Goal: Use online tool/utility: Use online tool/utility

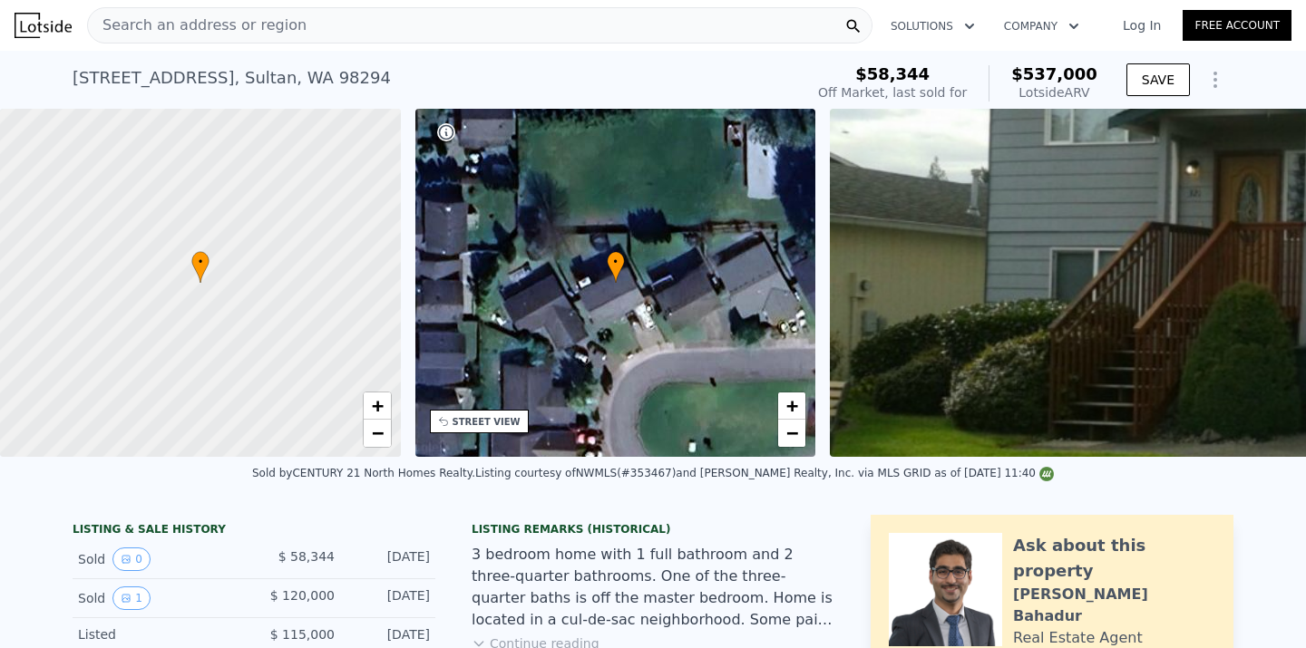
click at [323, 16] on div "Search an address or region" at bounding box center [479, 25] width 785 height 36
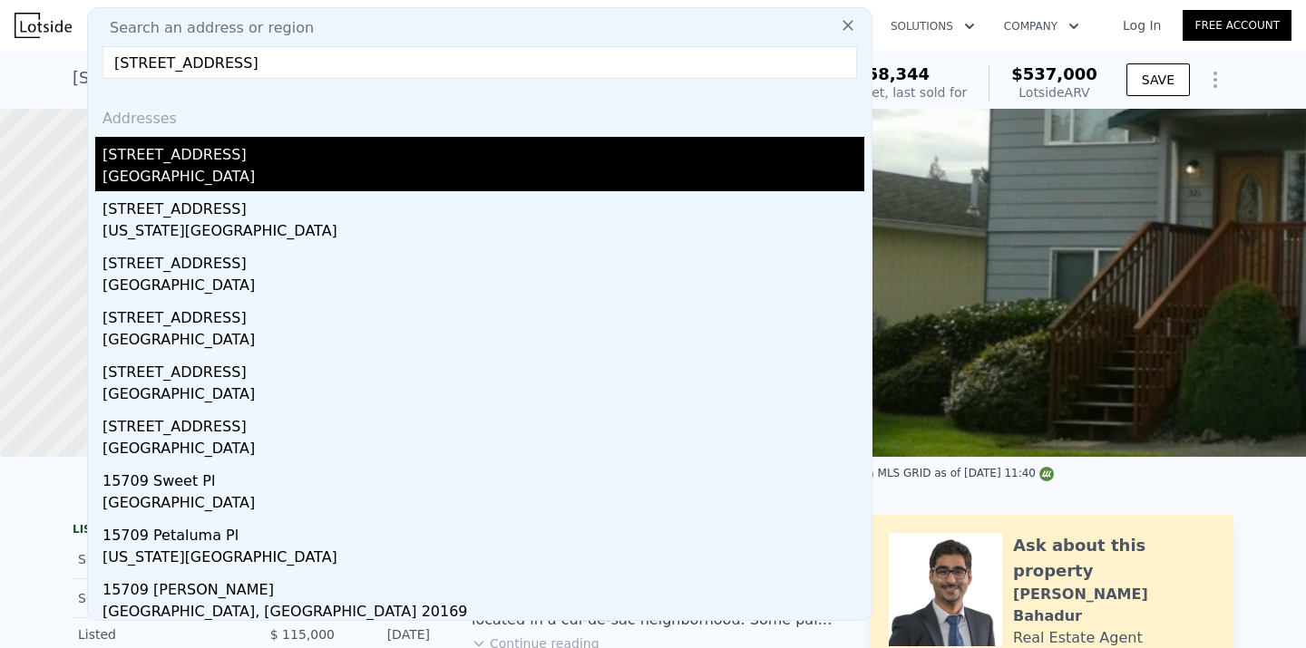
type input "[STREET_ADDRESS]"
click at [355, 176] on div "[GEOGRAPHIC_DATA]" at bounding box center [483, 178] width 762 height 25
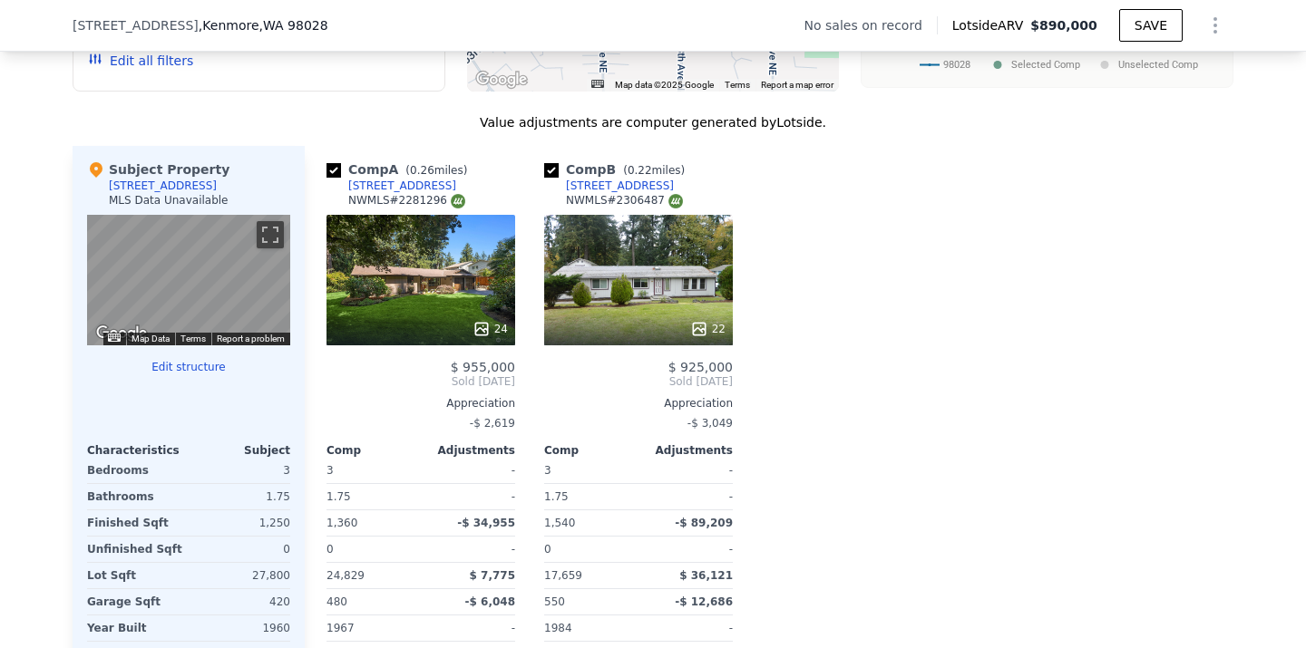
scroll to position [2432, 0]
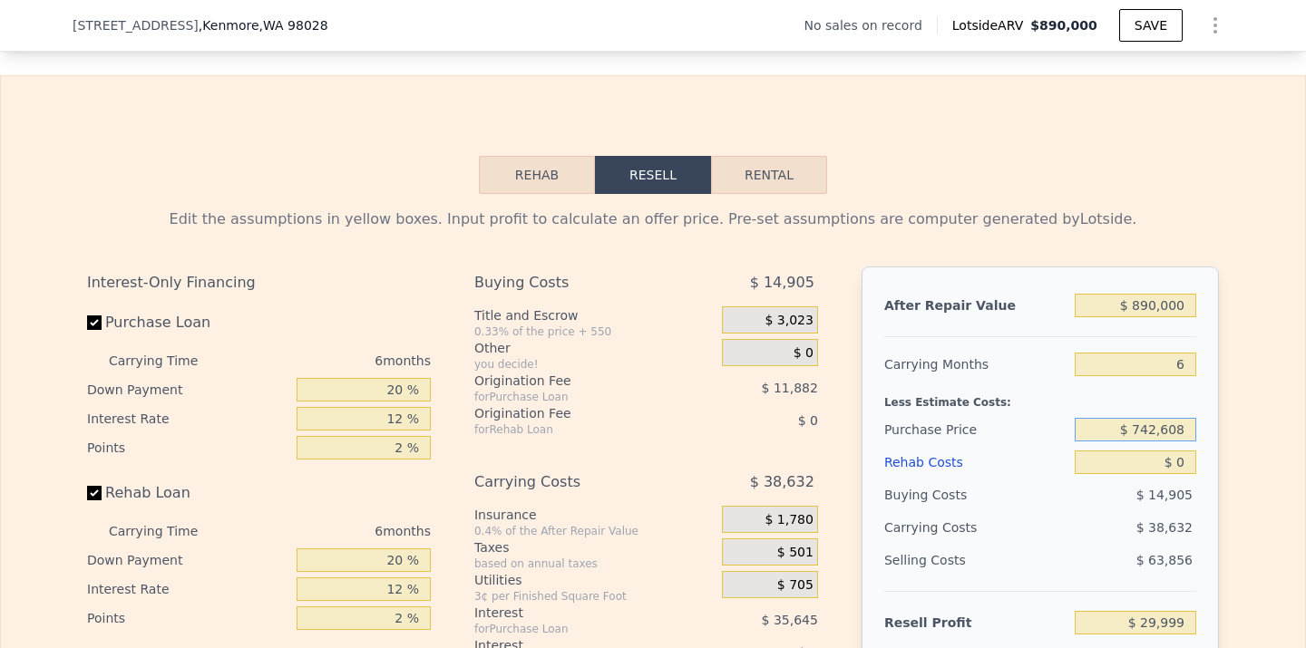
click at [1155, 424] on input "$ 742,608" at bounding box center [1136, 430] width 122 height 24
type input "$ 6"
type input "$ 650,000"
click at [1188, 466] on input "$ 0" at bounding box center [1136, 463] width 122 height 24
type input "$ 128,843"
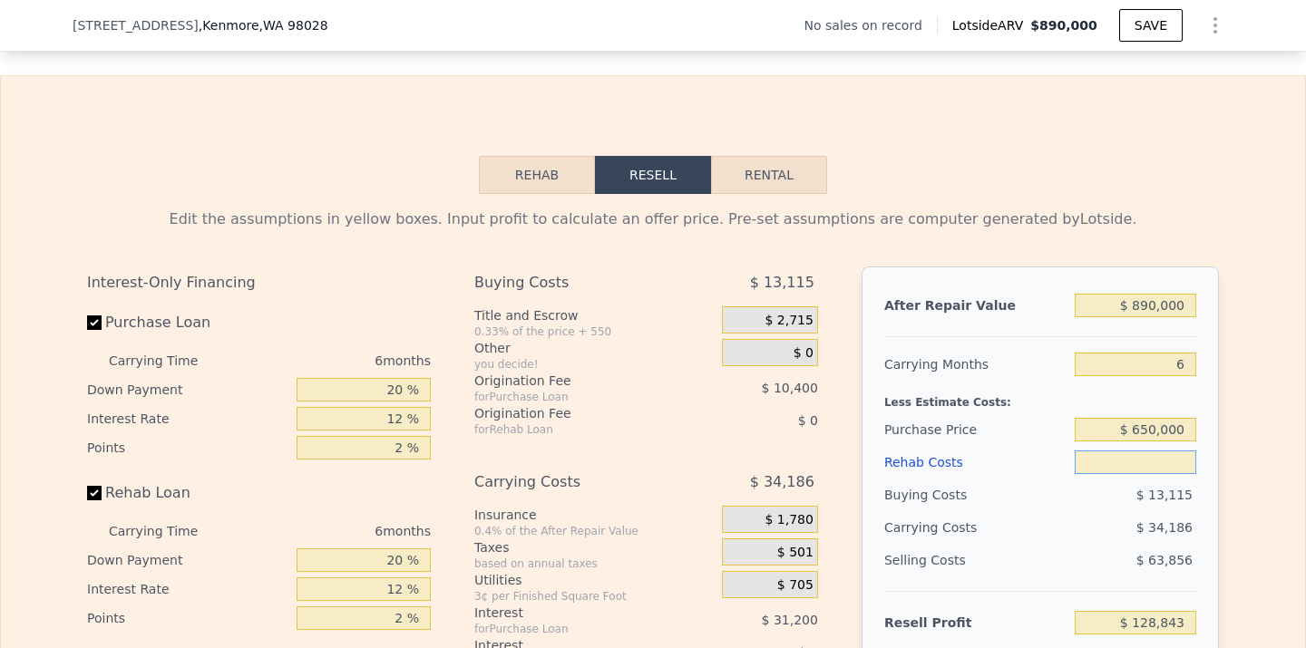
type input "$ 7"
type input "$ 128,836"
type input "$ 70"
type input "$ 128,766"
type input "$ 700"
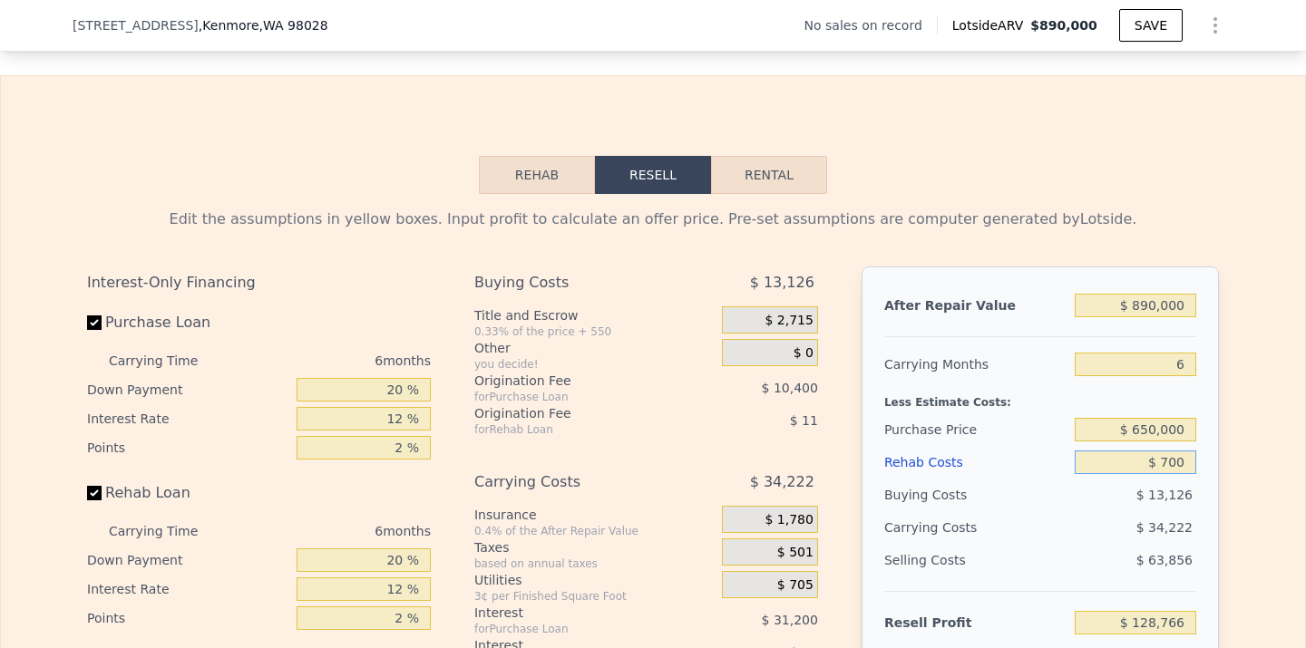
type input "$ 128,096"
type input "$ 7,000"
type input "$ 121,395"
type input "$ 70,000"
type input "$ 54,363"
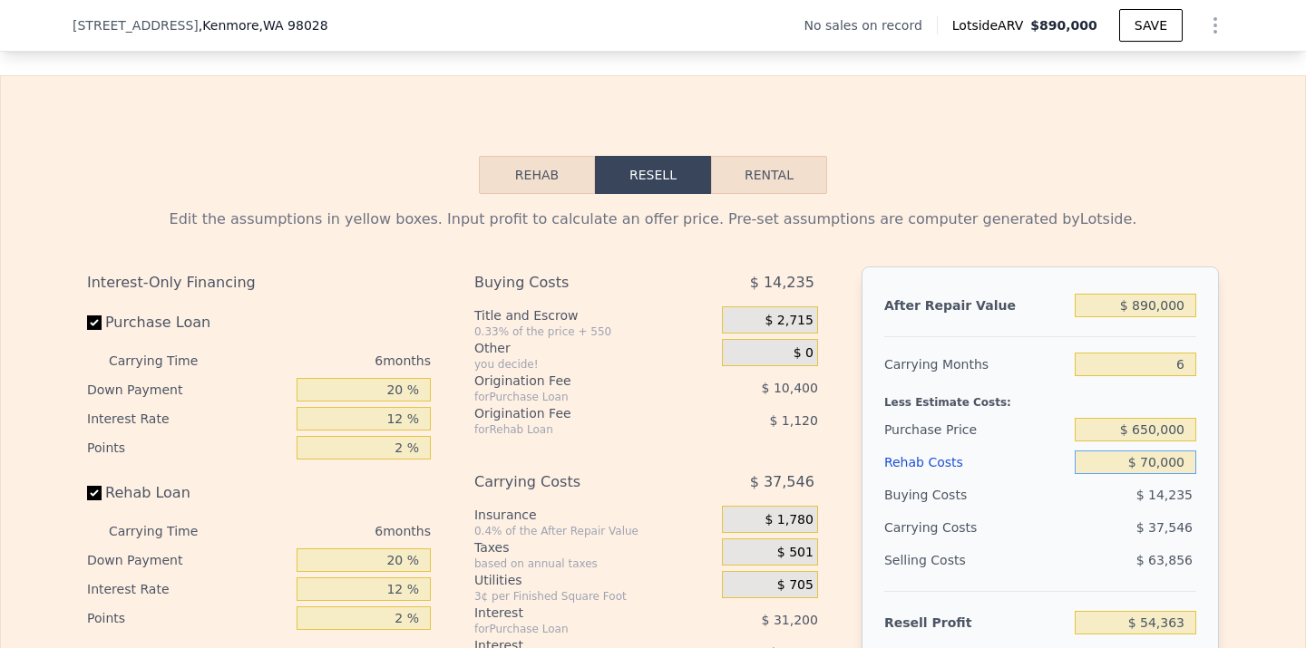
type input "$ 70,000"
click at [1220, 471] on div "Edit the assumptions in yellow boxes. Input profit to calculate an offer price.…" at bounding box center [653, 531] width 1161 height 675
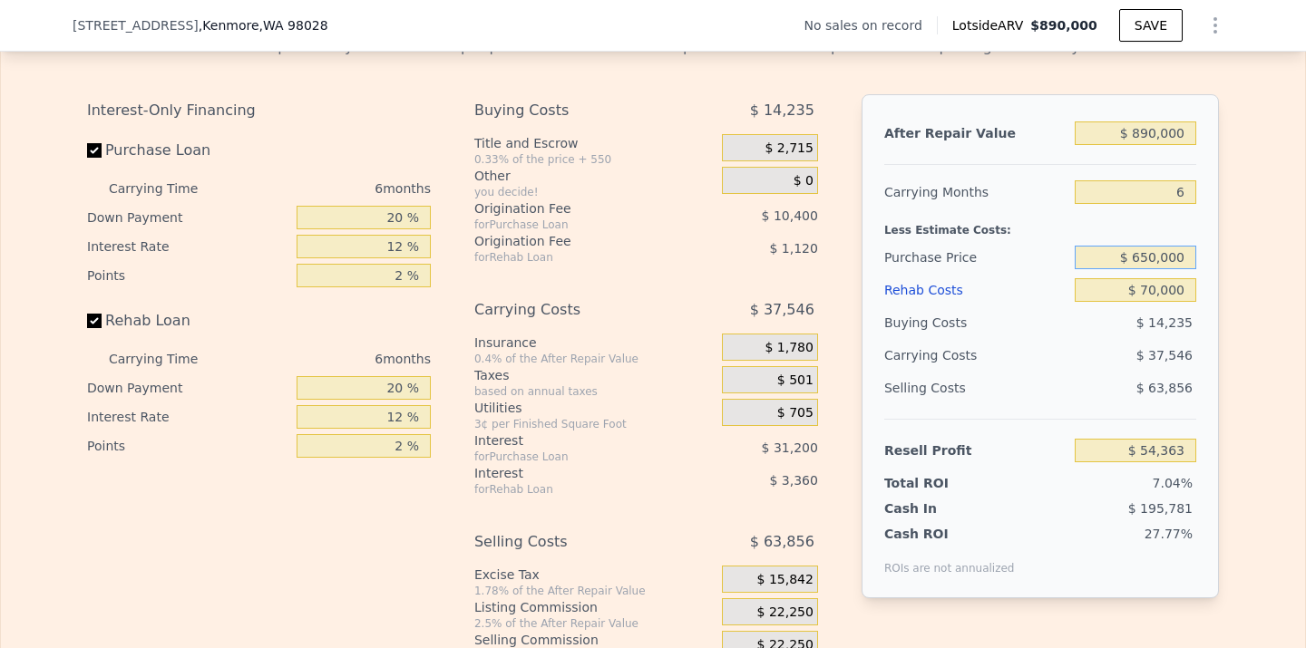
click at [1154, 259] on input "$ 650,000" at bounding box center [1136, 258] width 122 height 24
type input "$ 600,000"
click at [1287, 315] on div "Edit the assumptions in yellow boxes. Input profit to calculate an offer price.…" at bounding box center [653, 359] width 1304 height 675
type input "$ 107,730"
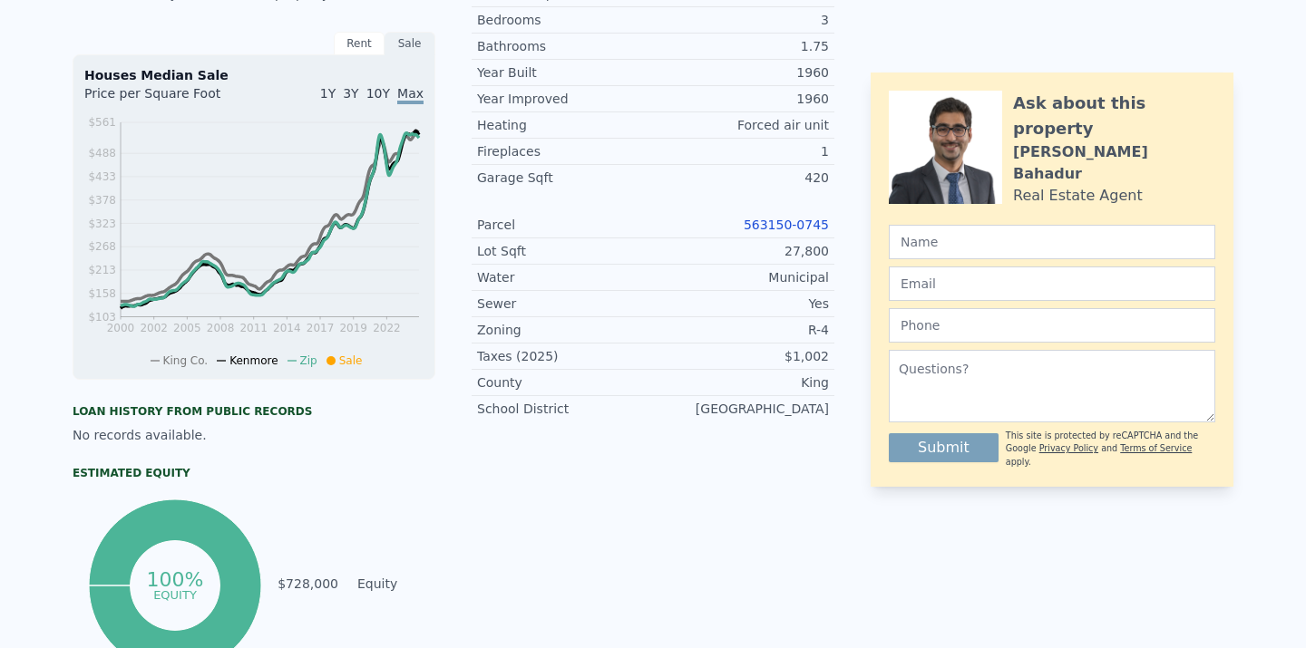
scroll to position [0, 0]
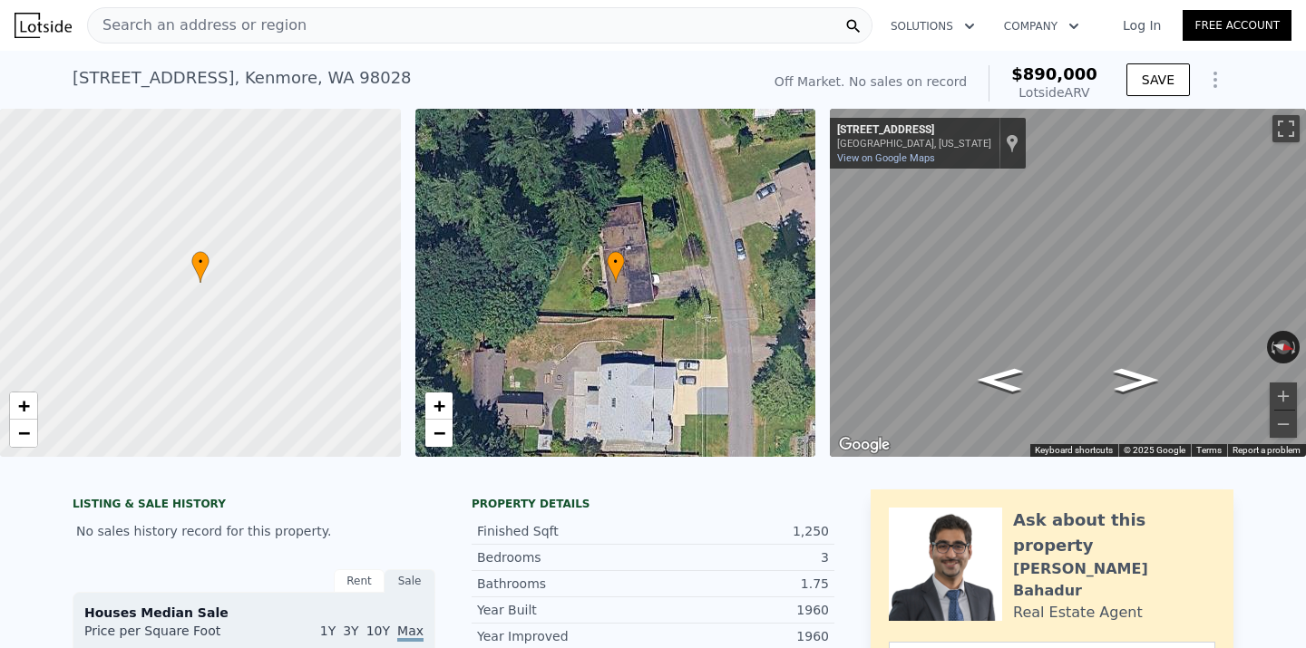
click at [342, 21] on div "Search an address or region" at bounding box center [479, 25] width 785 height 36
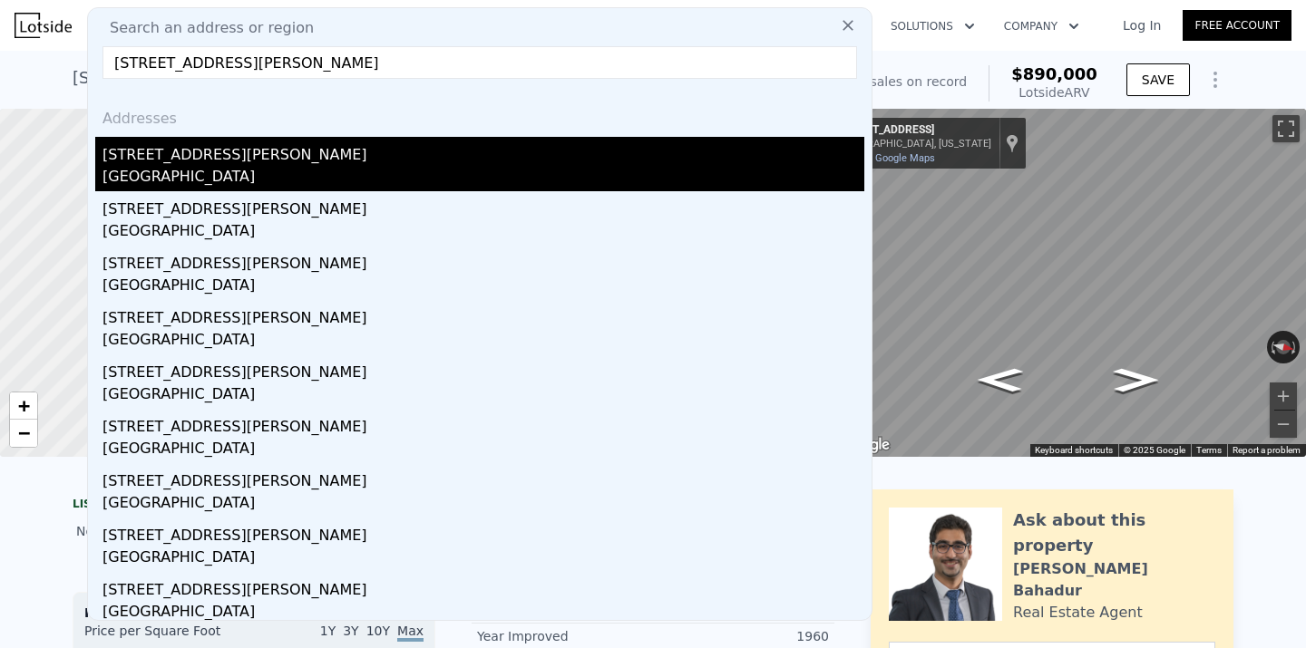
type input "[STREET_ADDRESS][PERSON_NAME]"
click at [251, 174] on div "[GEOGRAPHIC_DATA]" at bounding box center [483, 178] width 762 height 25
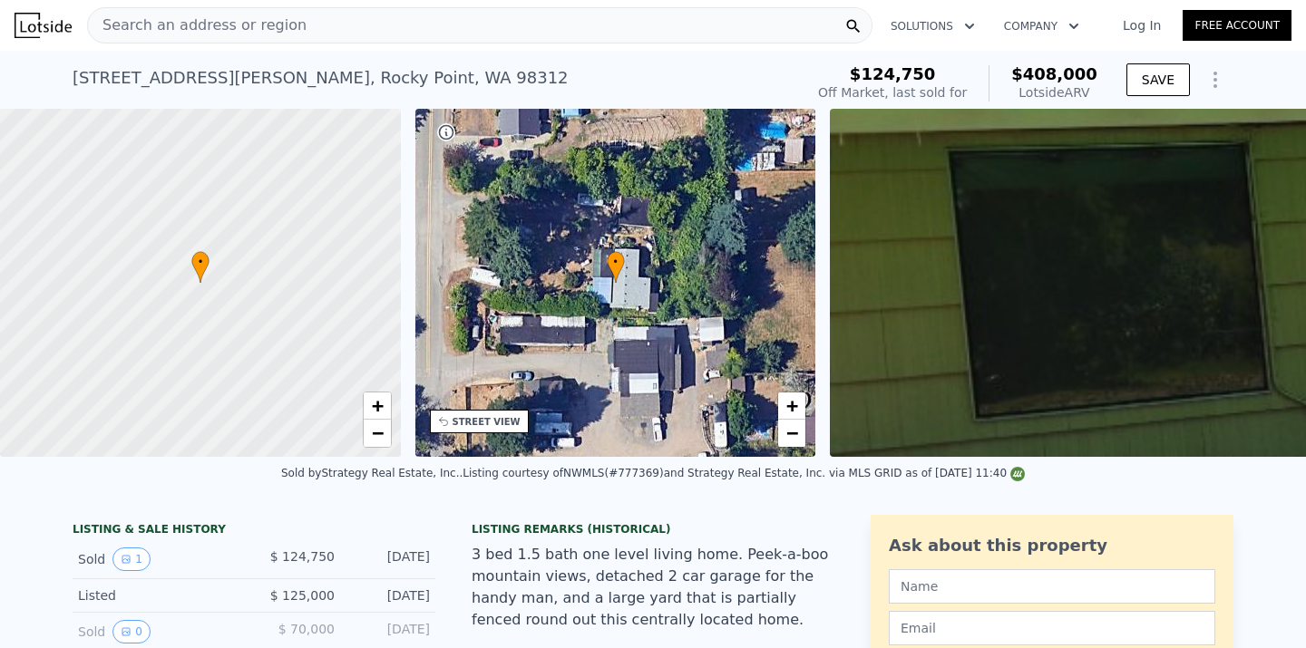
click at [377, 22] on div "Search an address or region" at bounding box center [479, 25] width 785 height 36
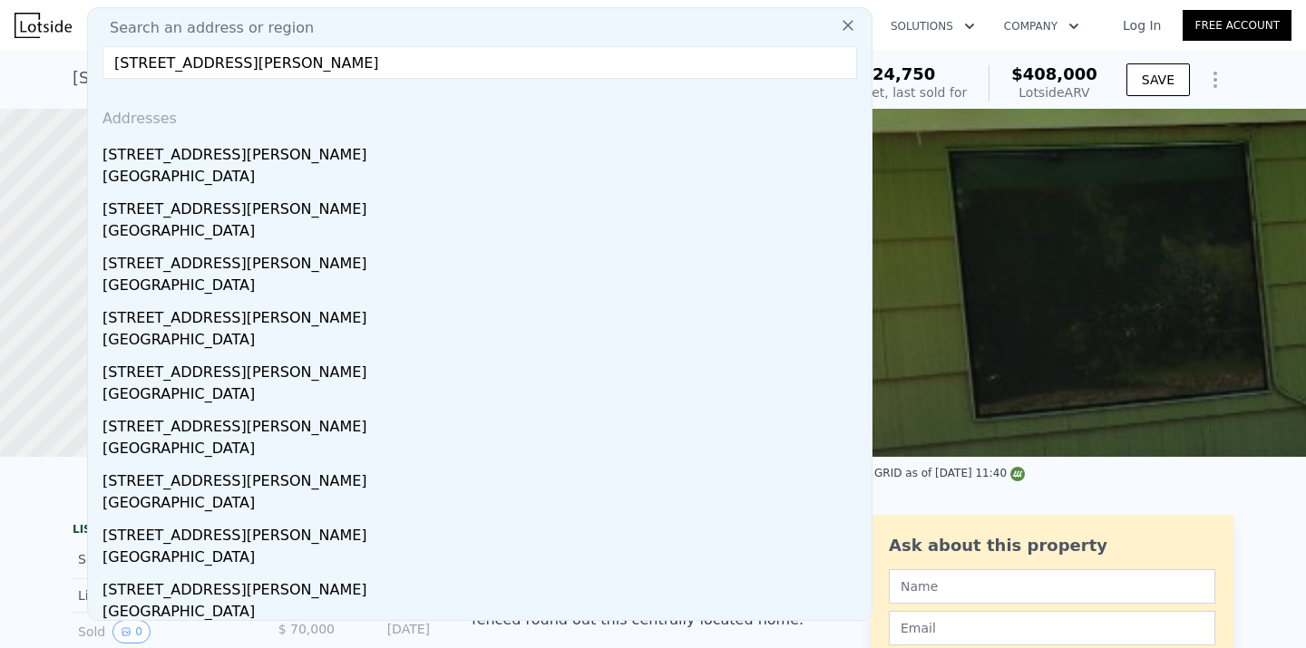
type input "[STREET_ADDRESS][PERSON_NAME]"
